Goal: Task Accomplishment & Management: Use online tool/utility

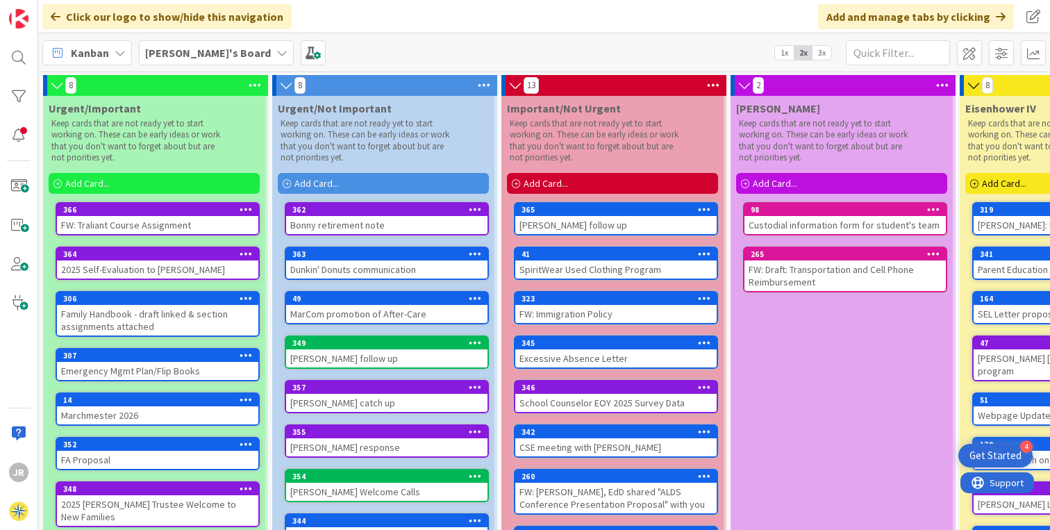
click at [197, 286] on div "Urgent/Important Keep cards that are not ready yet to start working on. These c…" at bounding box center [154, 400] width 222 height 609
click at [156, 258] on div "364" at bounding box center [160, 254] width 195 height 10
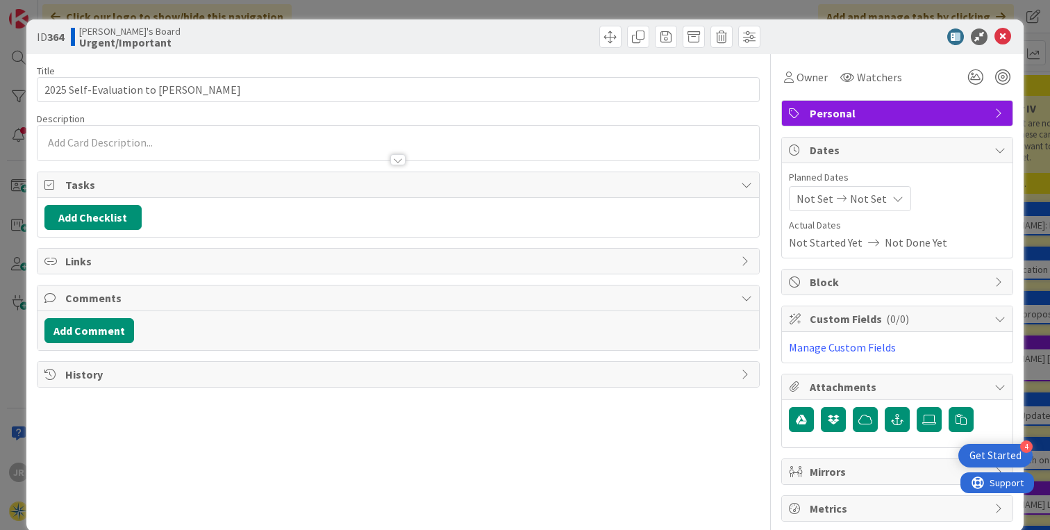
click at [795, 117] on div "Personal" at bounding box center [897, 113] width 230 height 25
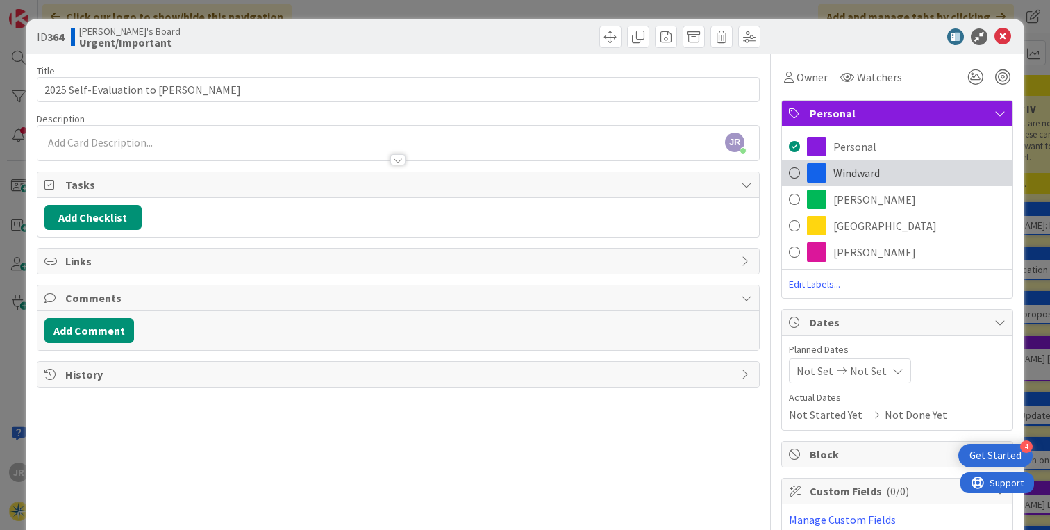
click at [810, 171] on span at bounding box center [816, 172] width 19 height 19
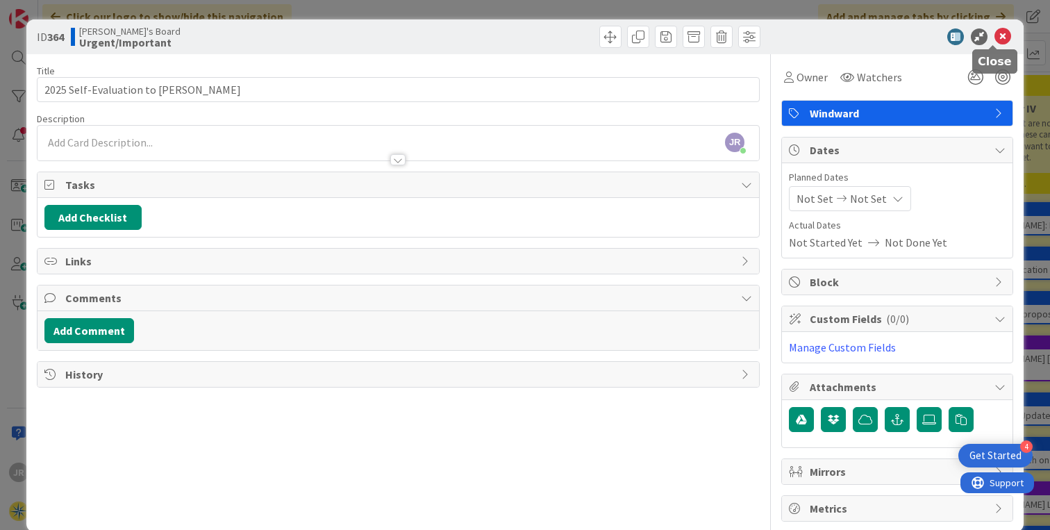
click at [997, 31] on icon at bounding box center [1002, 36] width 17 height 17
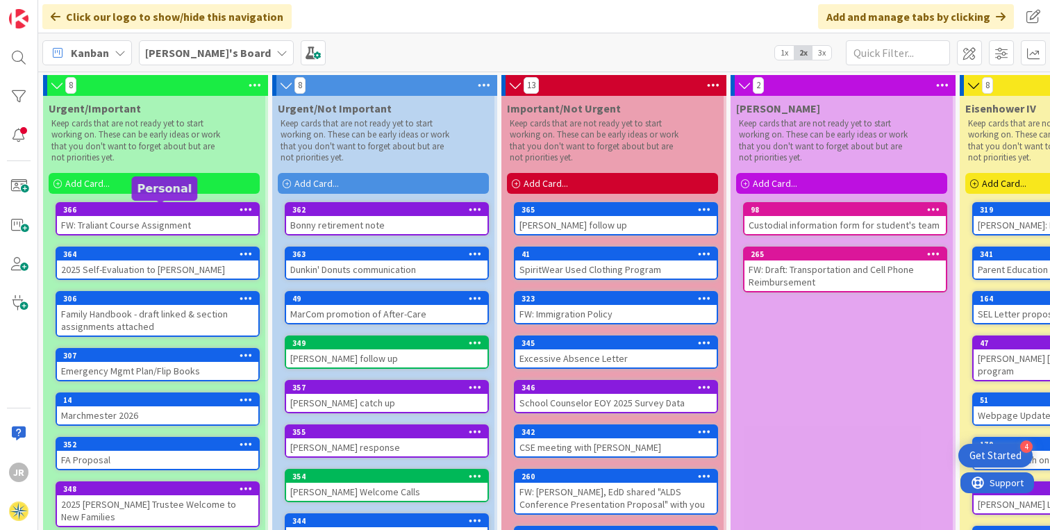
click at [160, 212] on div "366" at bounding box center [160, 210] width 195 height 10
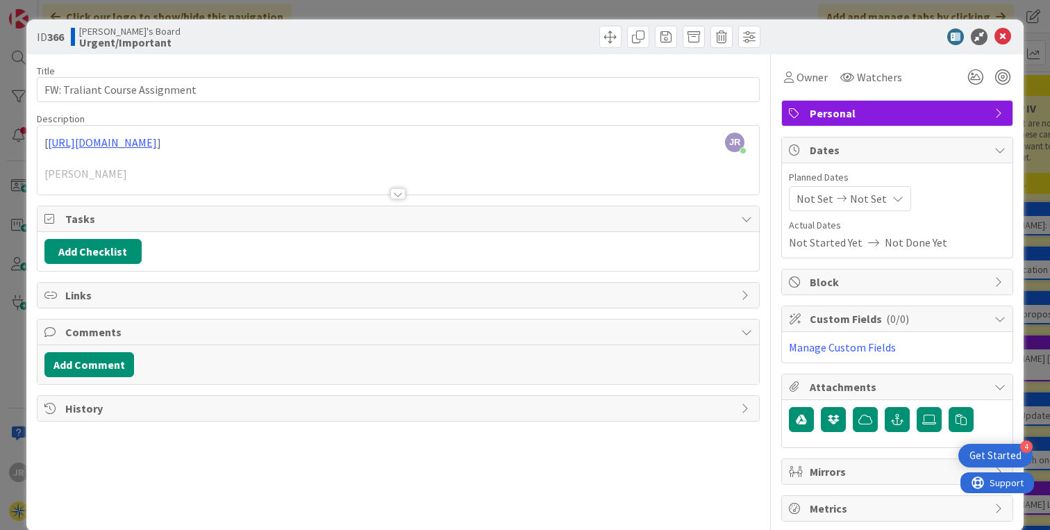
click at [846, 112] on span "Personal" at bounding box center [898, 113] width 178 height 17
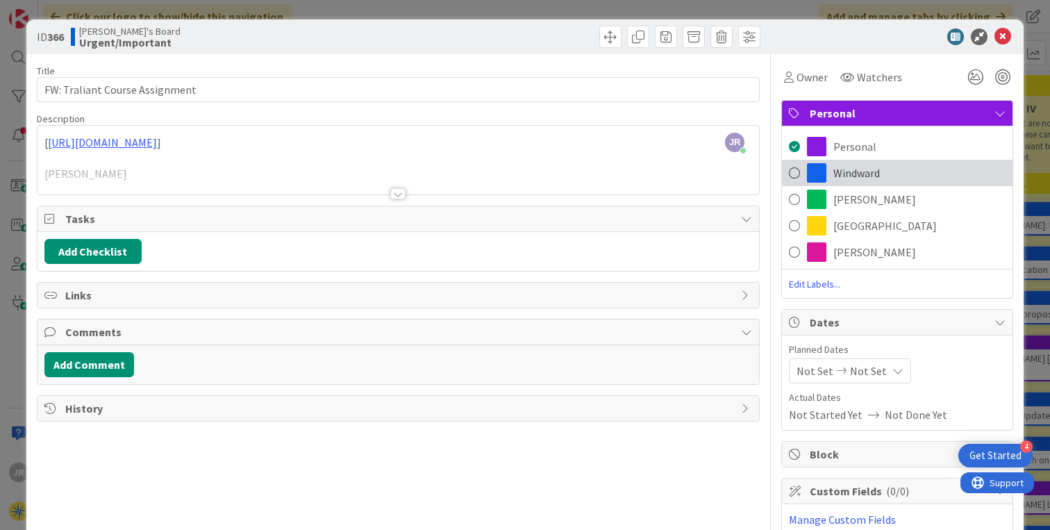
click at [840, 168] on span "Windward" at bounding box center [856, 173] width 47 height 17
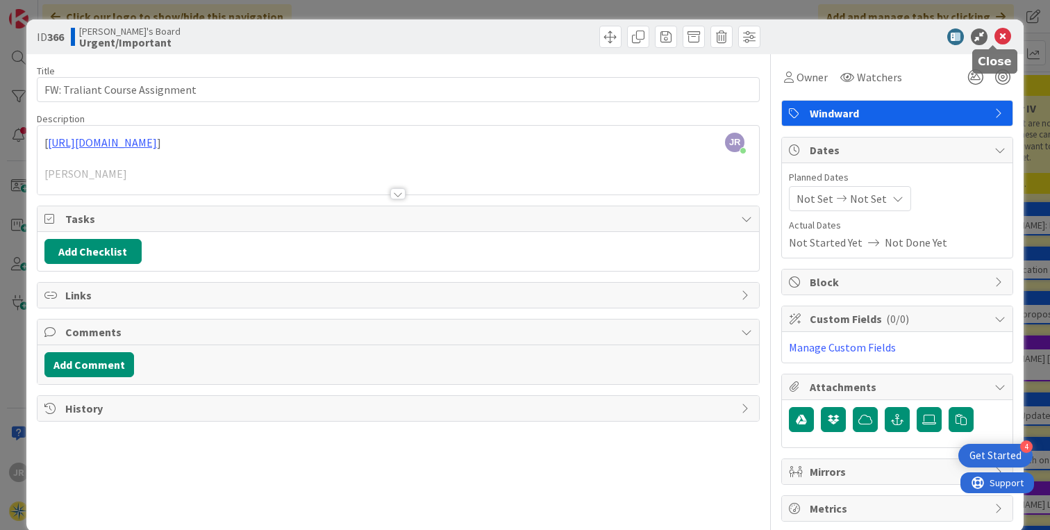
click at [994, 35] on icon at bounding box center [1002, 36] width 17 height 17
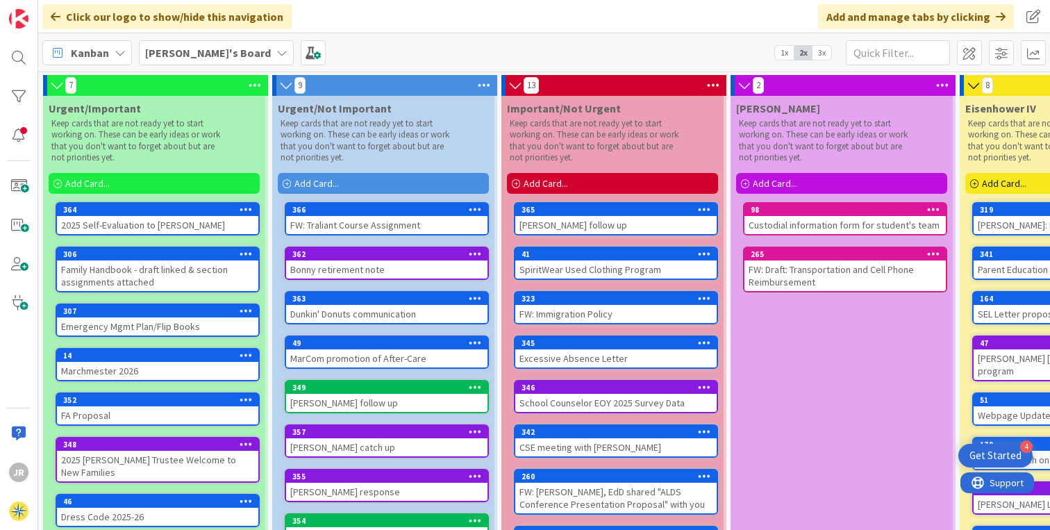
click at [340, 187] on div "Add Card..." at bounding box center [383, 183] width 211 height 21
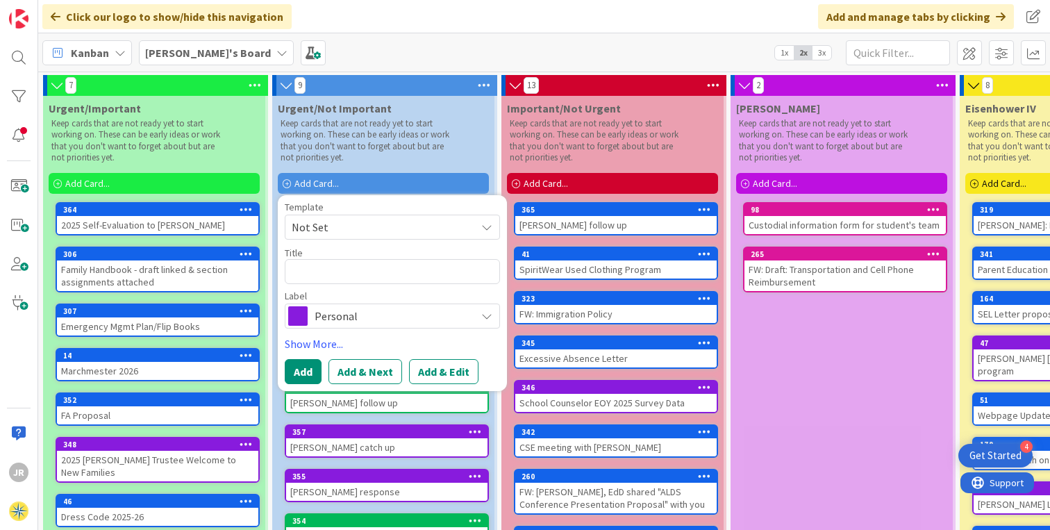
click at [433, 73] on div "7 Urgent/Important Keep cards that are not ready yet to start working on. These…" at bounding box center [765, 391] width 1454 height 639
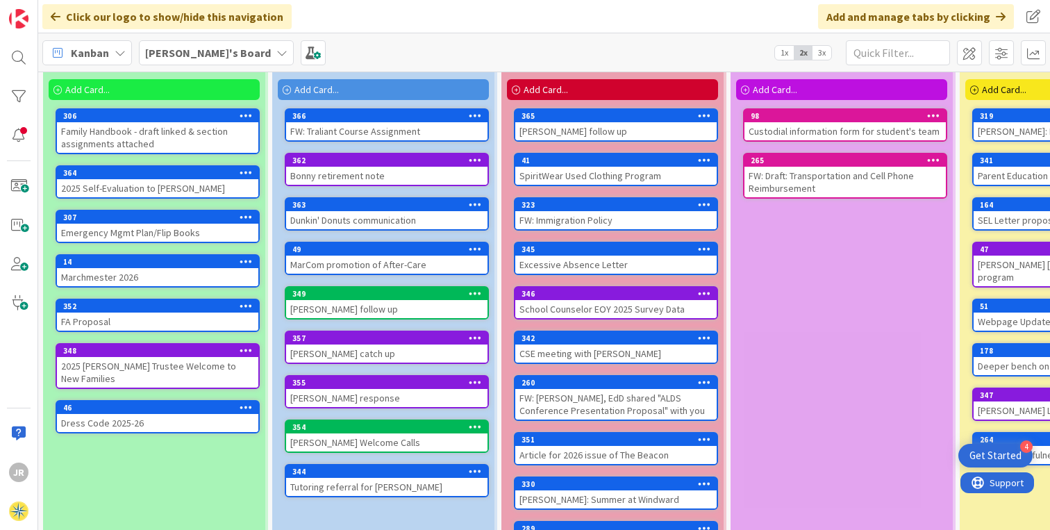
scroll to position [95, 0]
